Goal: Task Accomplishment & Management: Manage account settings

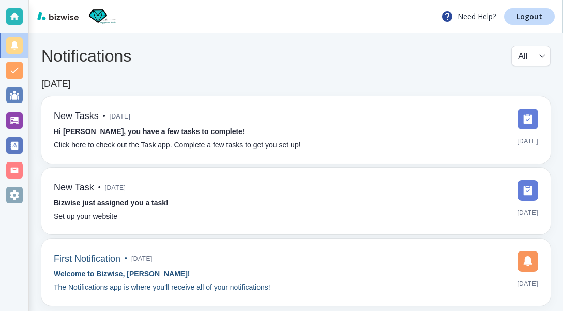
drag, startPoint x: 0, startPoint y: 0, endPoint x: 215, endPoint y: 256, distance: 333.7
click at [215, 256] on div "First Notification • [DATE] Welcome to Bizwise, [PERSON_NAME]! The Notification…" at bounding box center [162, 272] width 217 height 42
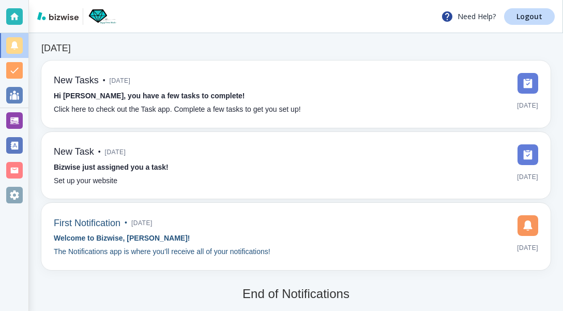
scroll to position [35, 0]
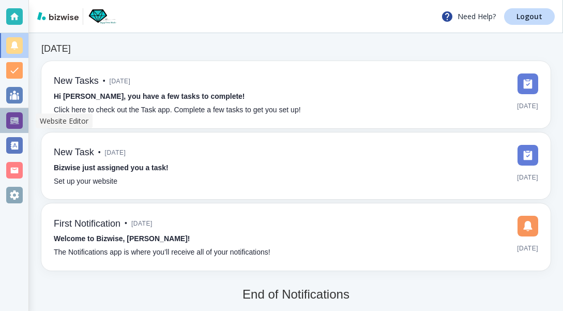
click at [12, 119] on div at bounding box center [14, 120] width 17 height 17
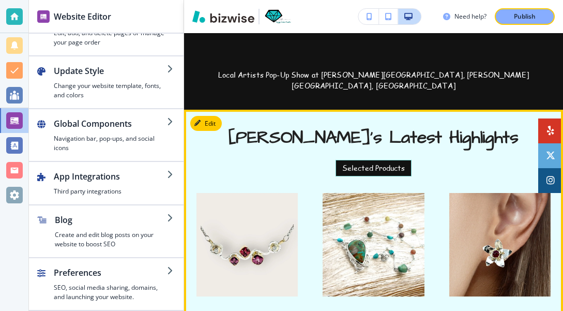
scroll to position [2067, 0]
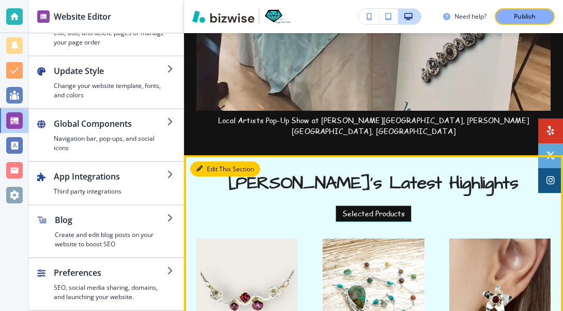
click at [211, 161] on button "Edit This Section" at bounding box center [225, 169] width 70 height 16
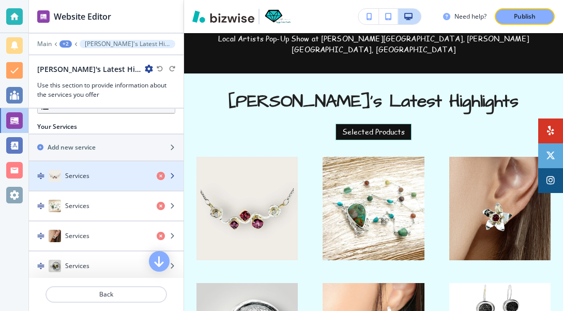
scroll to position [300, 0]
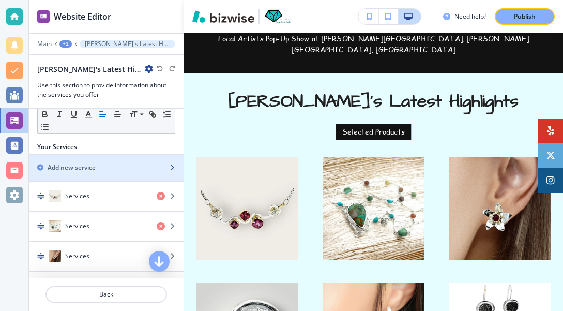
click at [172, 166] on icon "button" at bounding box center [172, 167] width 6 height 6
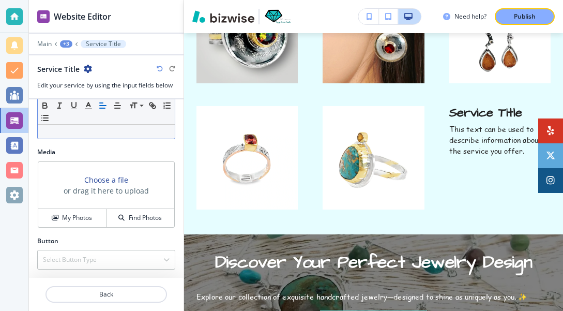
scroll to position [278, 0]
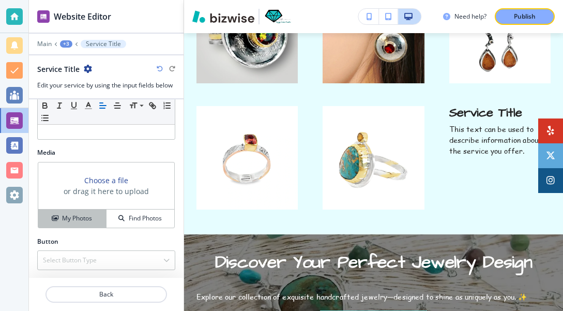
click at [72, 218] on h4 "My Photos" at bounding box center [77, 218] width 30 height 9
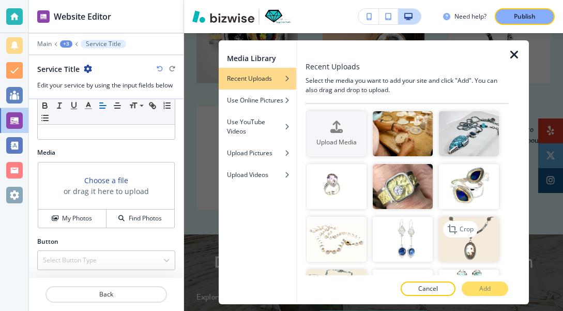
click at [466, 248] on img "button" at bounding box center [469, 239] width 60 height 45
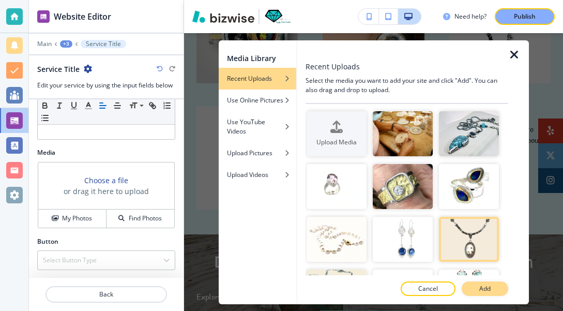
click at [480, 289] on p "Add" at bounding box center [484, 288] width 11 height 9
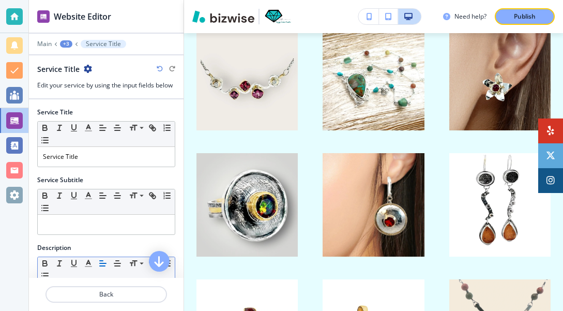
scroll to position [0, 0]
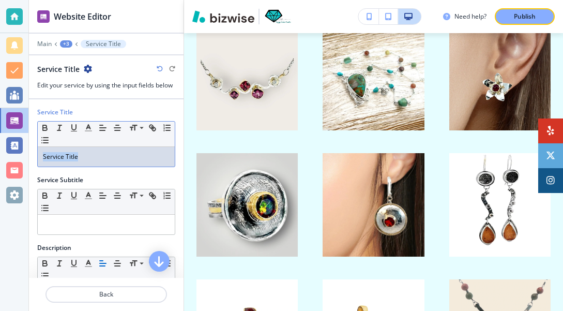
drag, startPoint x: 85, startPoint y: 155, endPoint x: 36, endPoint y: 157, distance: 49.2
click at [36, 157] on div "Service Title Small Normal Large Huge Service Title" at bounding box center [106, 142] width 155 height 68
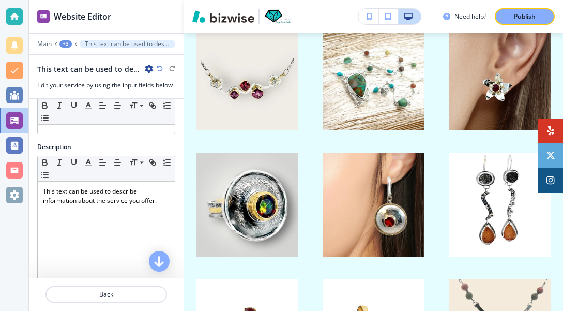
scroll to position [102, 0]
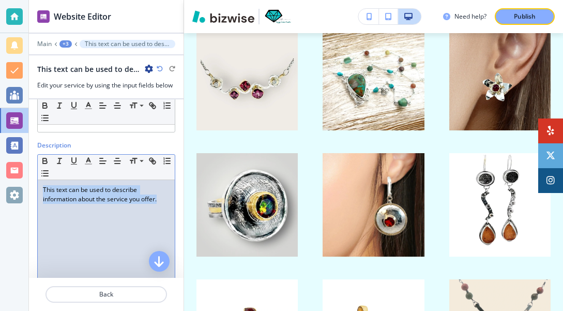
drag, startPoint x: 160, startPoint y: 196, endPoint x: 35, endPoint y: 189, distance: 124.9
click at [35, 189] on div "Description Small Normal Large Huge This text can be used to describe informati…" at bounding box center [106, 232] width 155 height 183
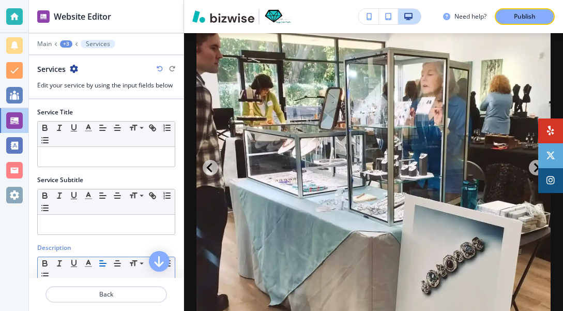
scroll to position [1831, 0]
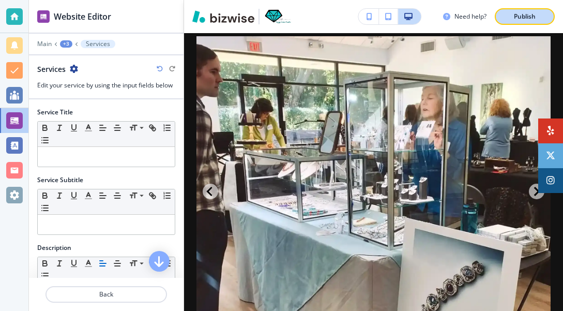
click at [529, 17] on p "Publish" at bounding box center [525, 16] width 22 height 9
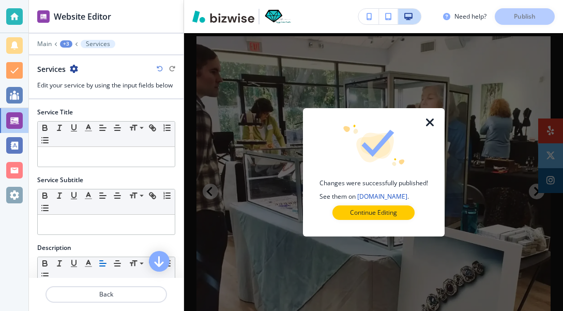
click at [432, 122] on icon "button" at bounding box center [430, 122] width 12 height 12
